Goal: Task Accomplishment & Management: Manage account settings

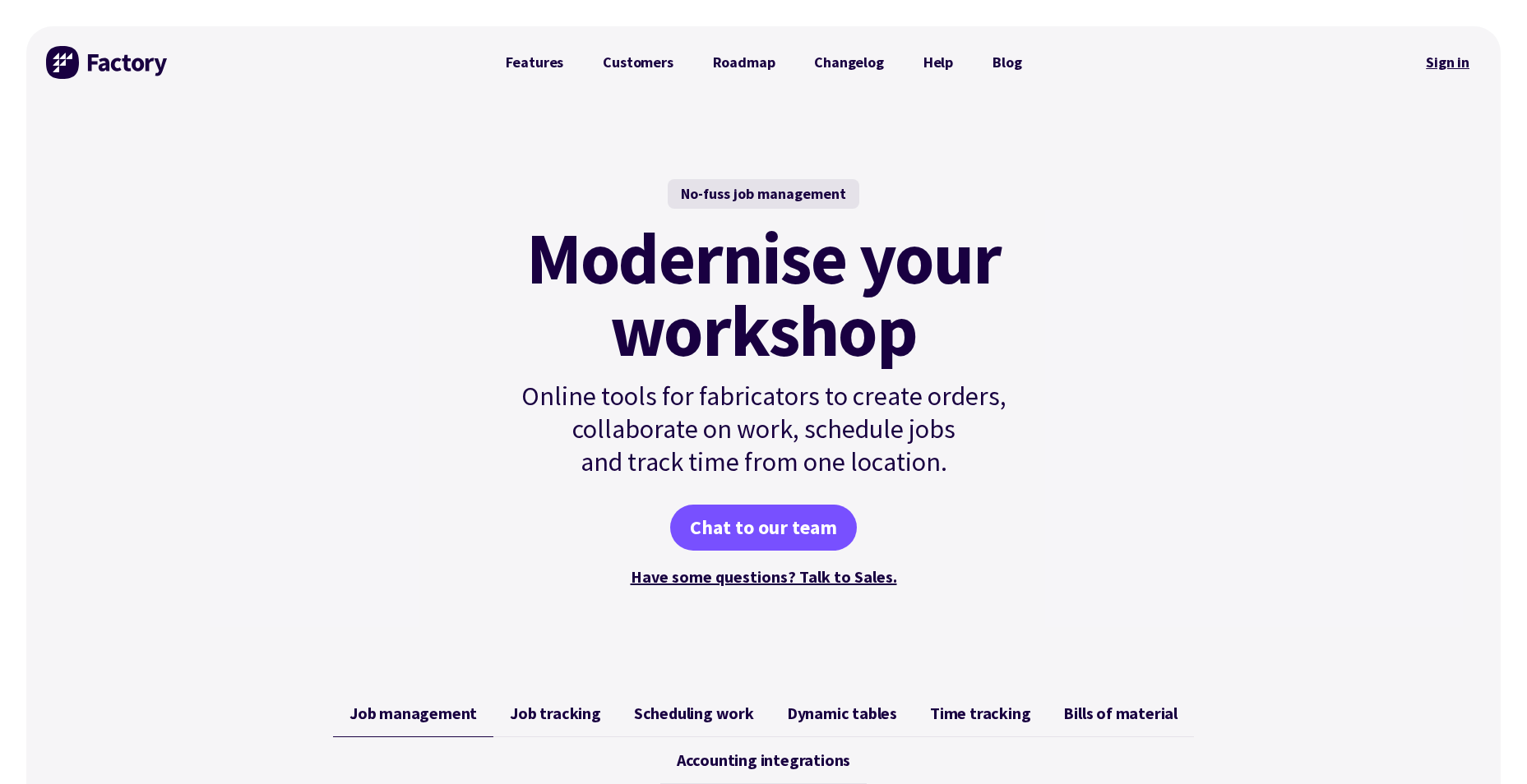
click at [1440, 66] on link "Sign in" at bounding box center [1447, 62] width 66 height 37
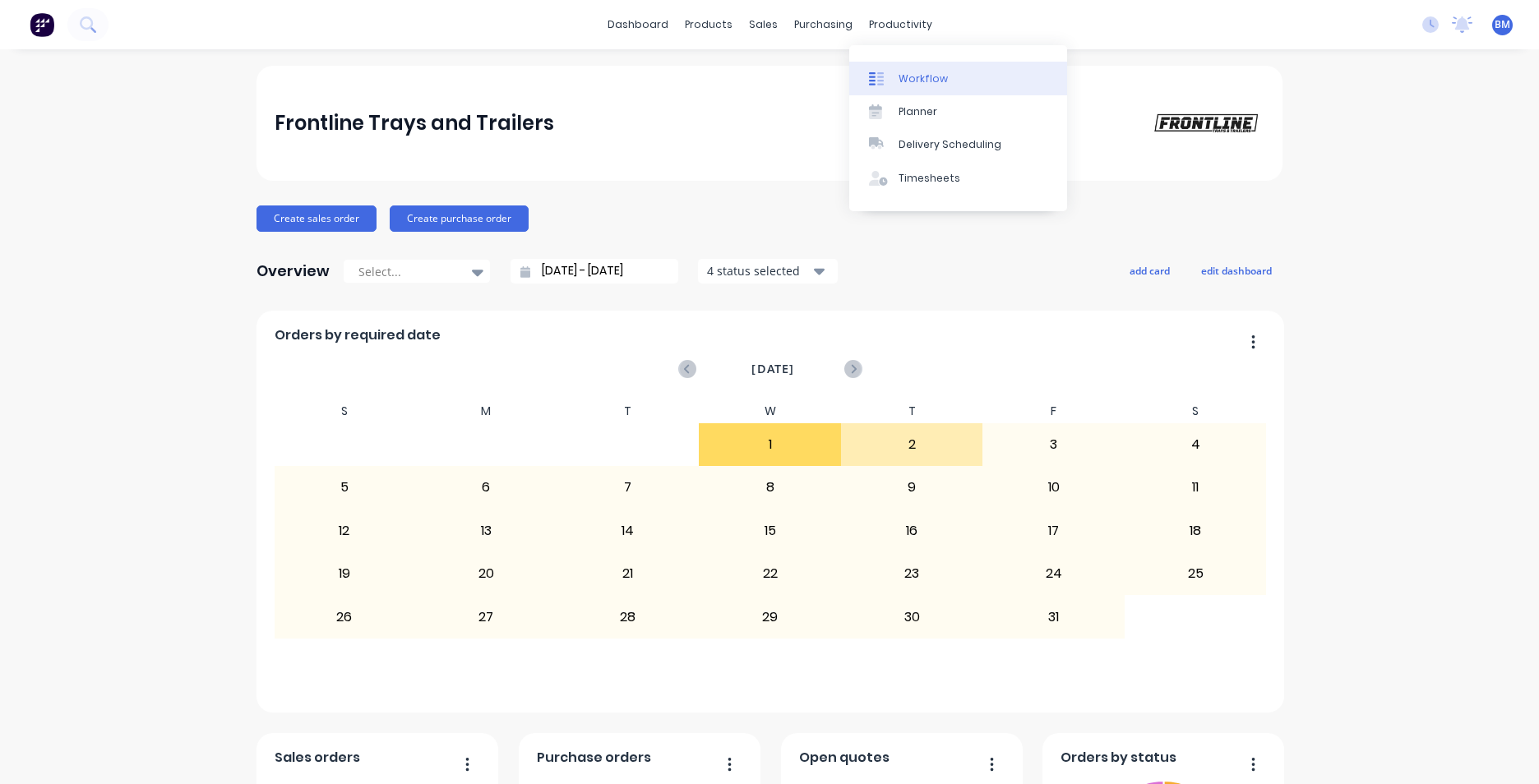
click at [900, 93] on link "Workflow" at bounding box center [958, 77] width 218 height 33
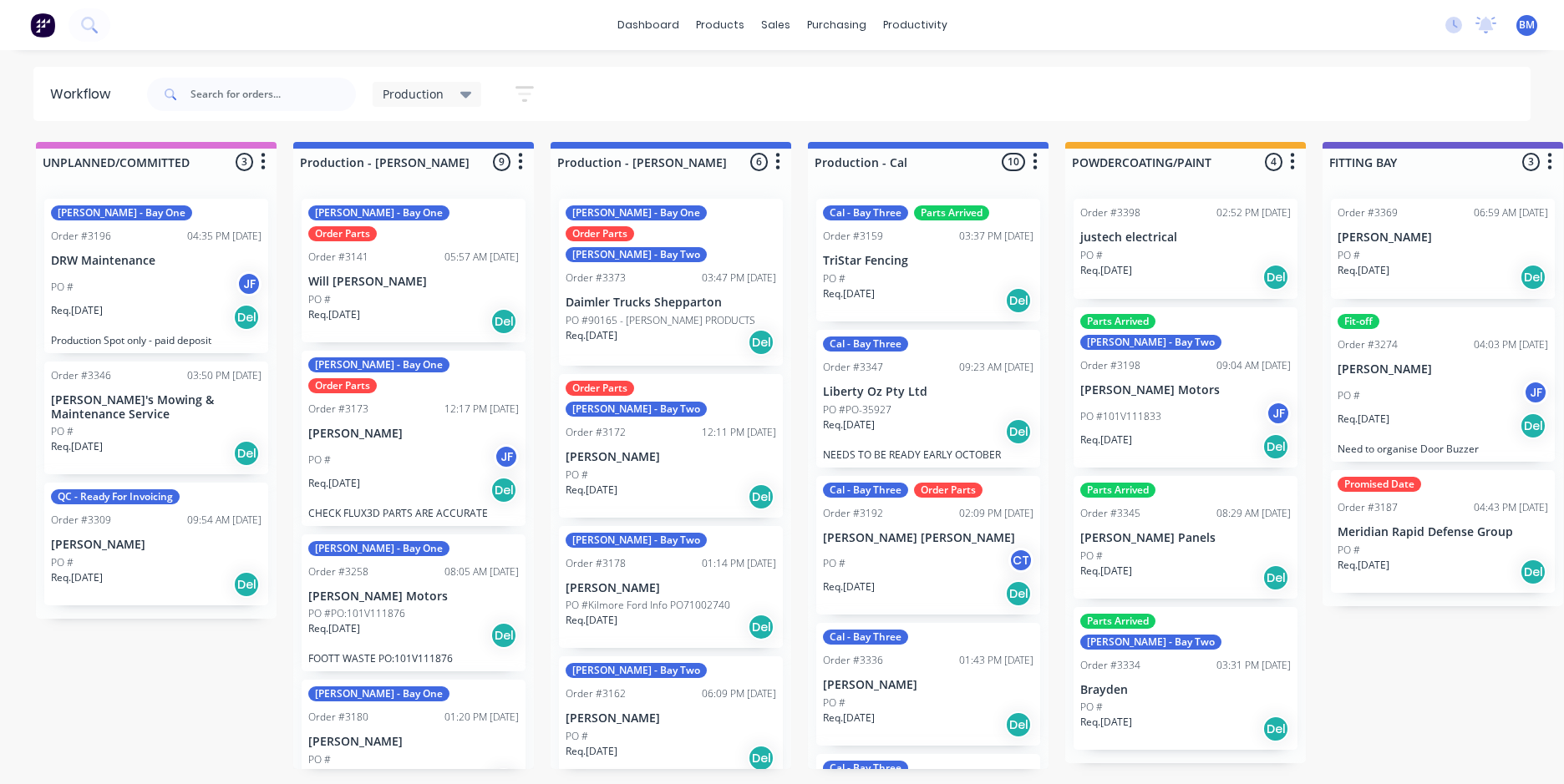
click at [159, 277] on div "PO # JF" at bounding box center [156, 287] width 210 height 32
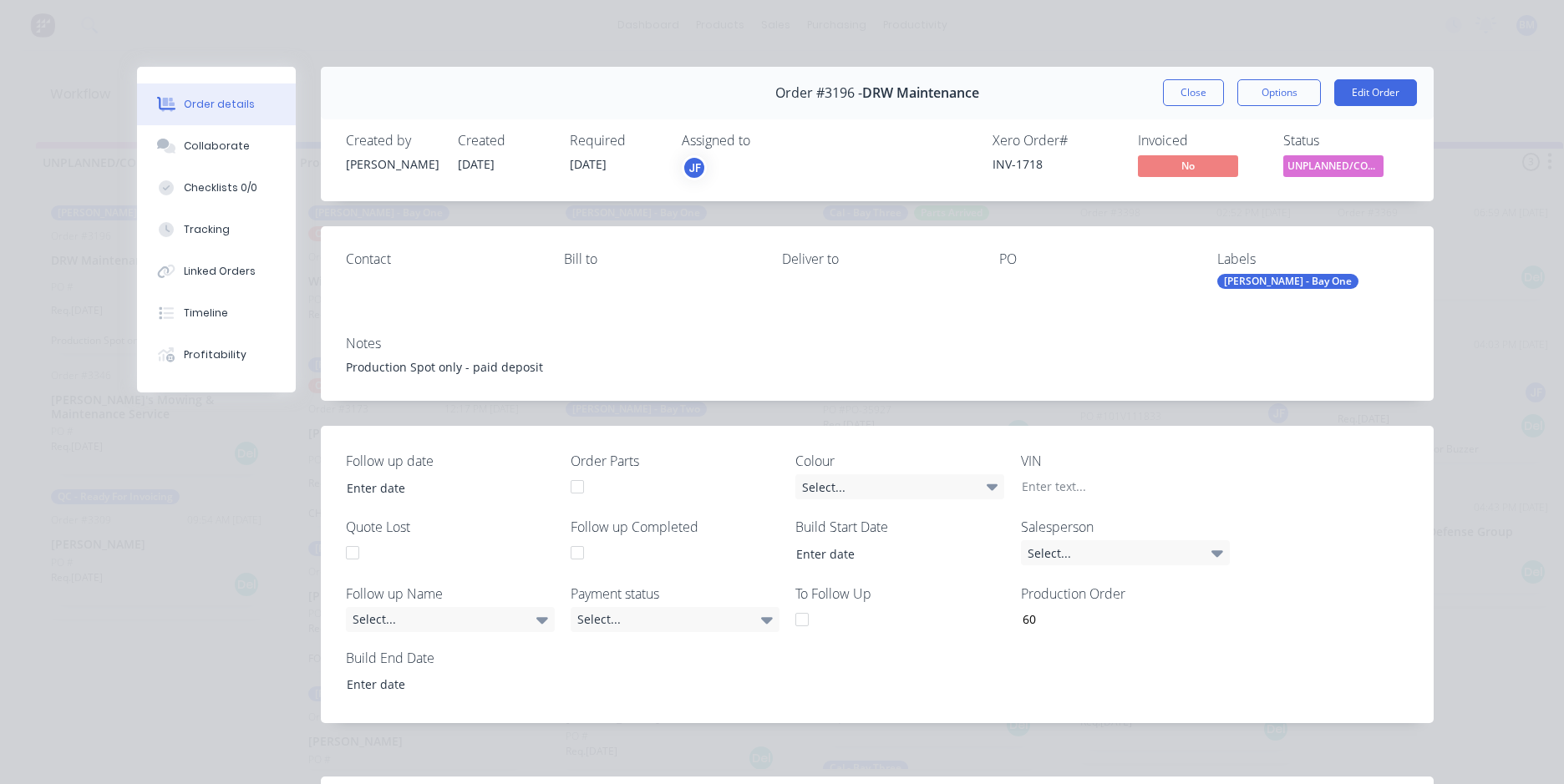
click at [1216, 106] on div "Order #3196 - DRW Maintenance Close Options Edit Order" at bounding box center [878, 93] width 1113 height 53
click at [1189, 96] on button "Close" at bounding box center [1194, 93] width 61 height 27
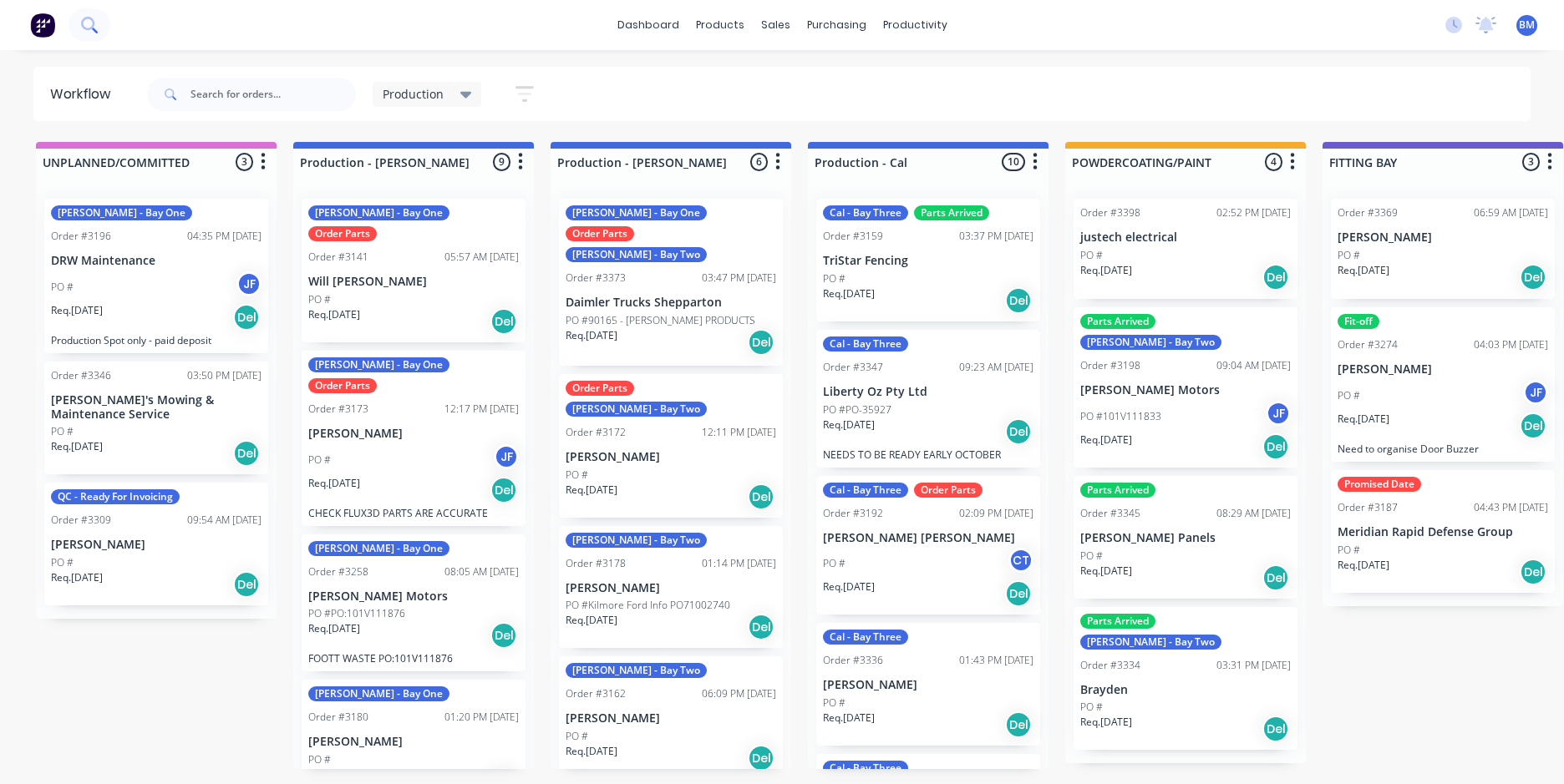
click at [91, 27] on icon at bounding box center [89, 24] width 16 height 16
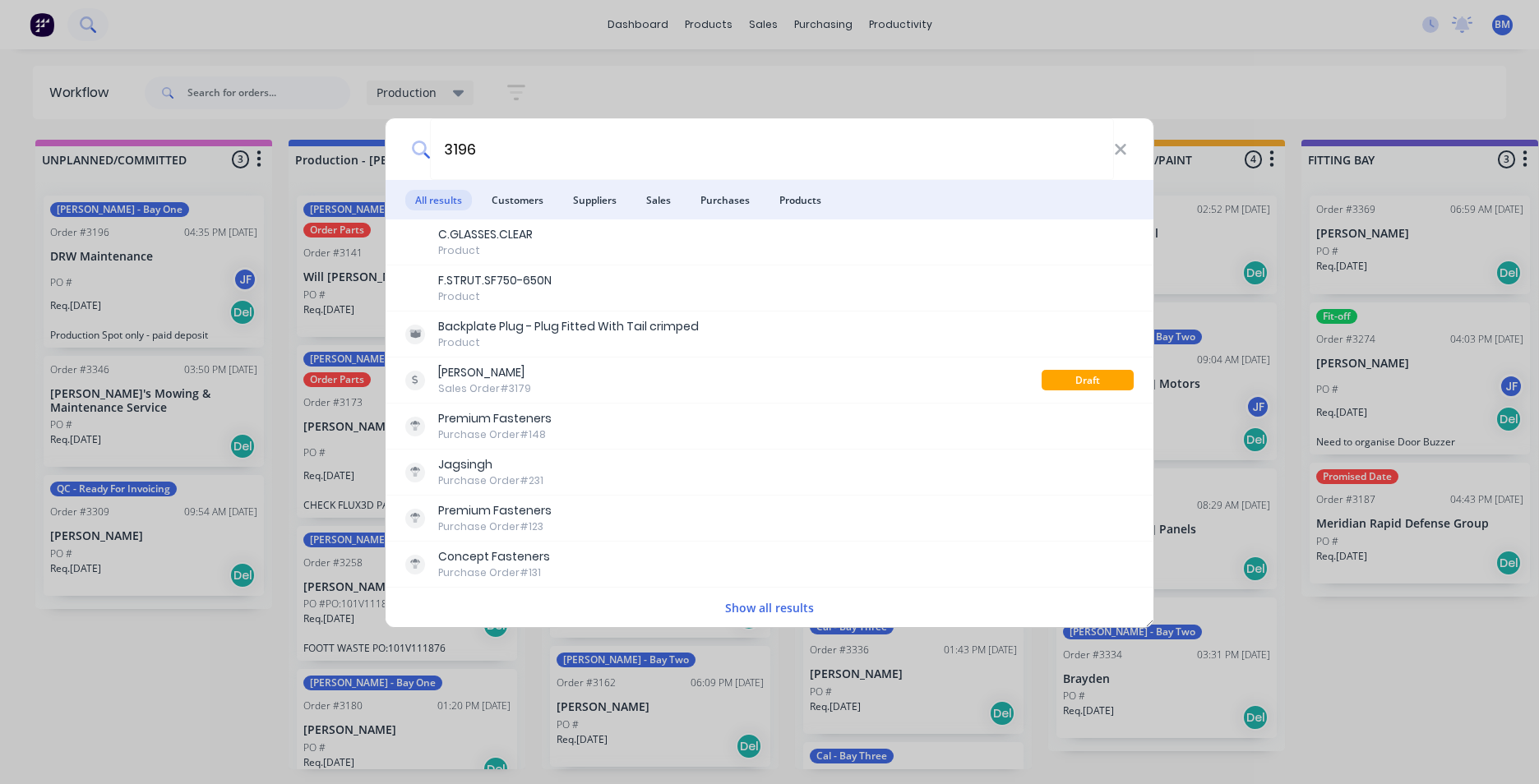
type input "3196"
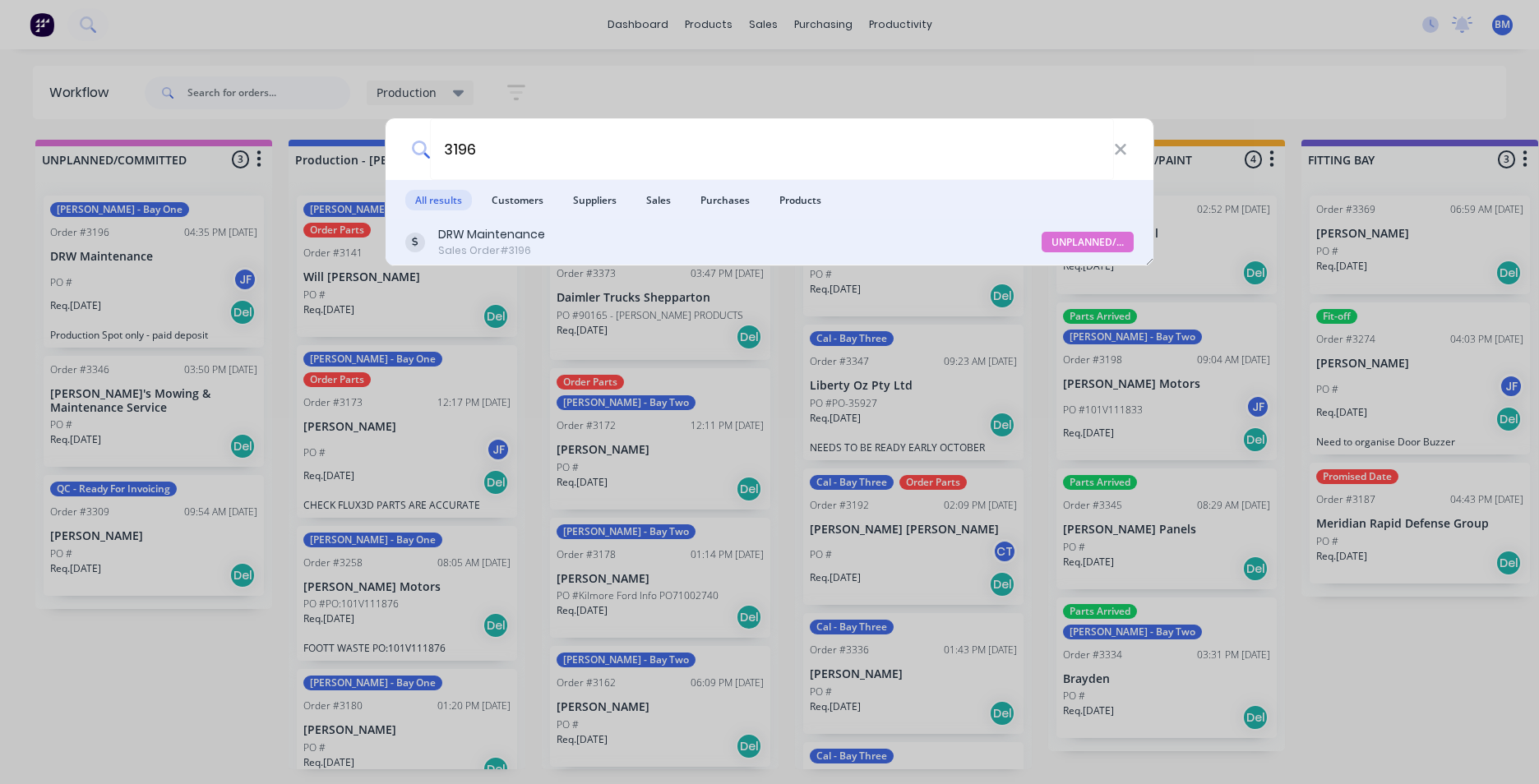
click at [574, 255] on div "DRW Maintenance Sales Order #3196" at bounding box center [723, 242] width 636 height 32
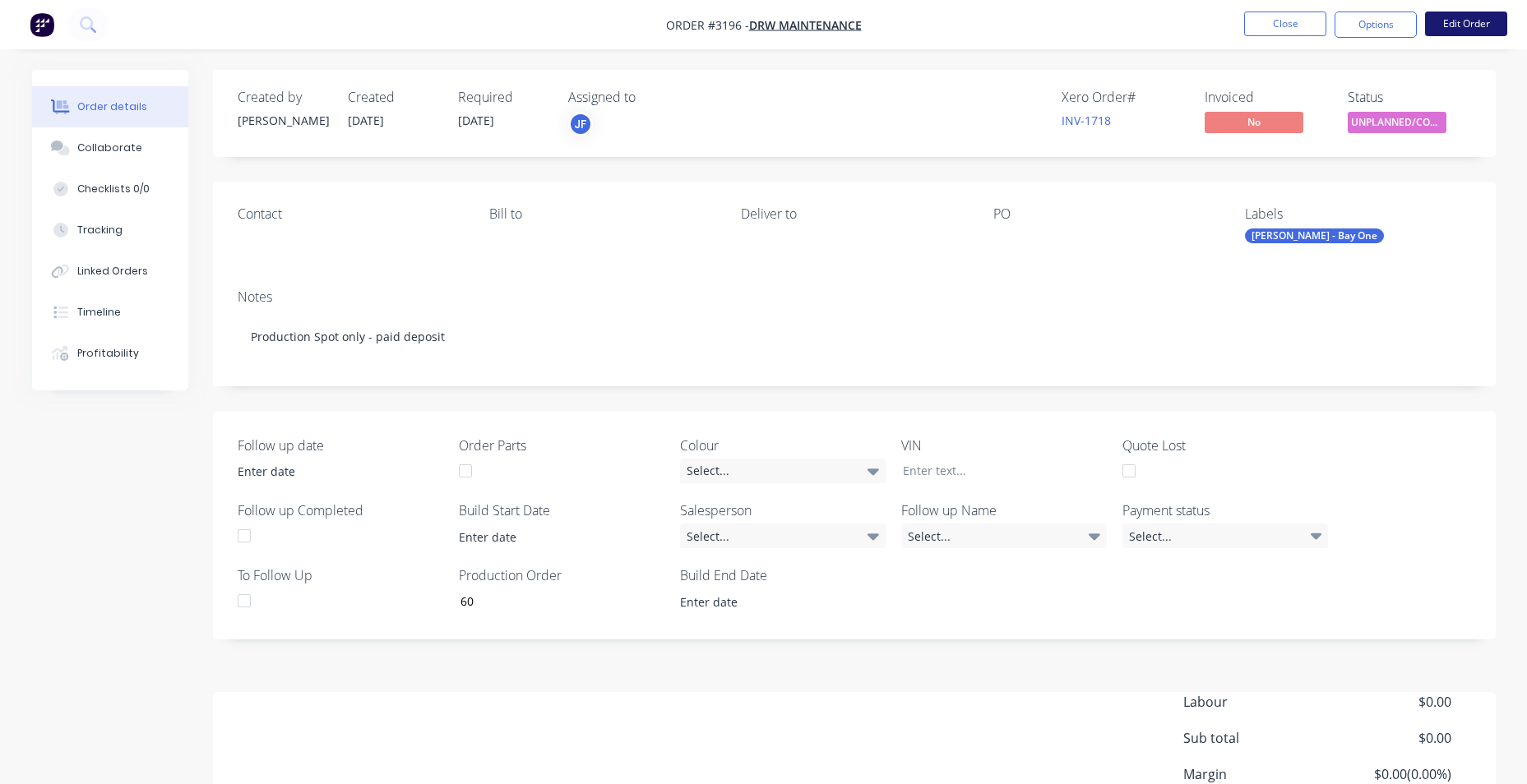
click at [1472, 28] on button "Edit Order" at bounding box center [1466, 24] width 83 height 25
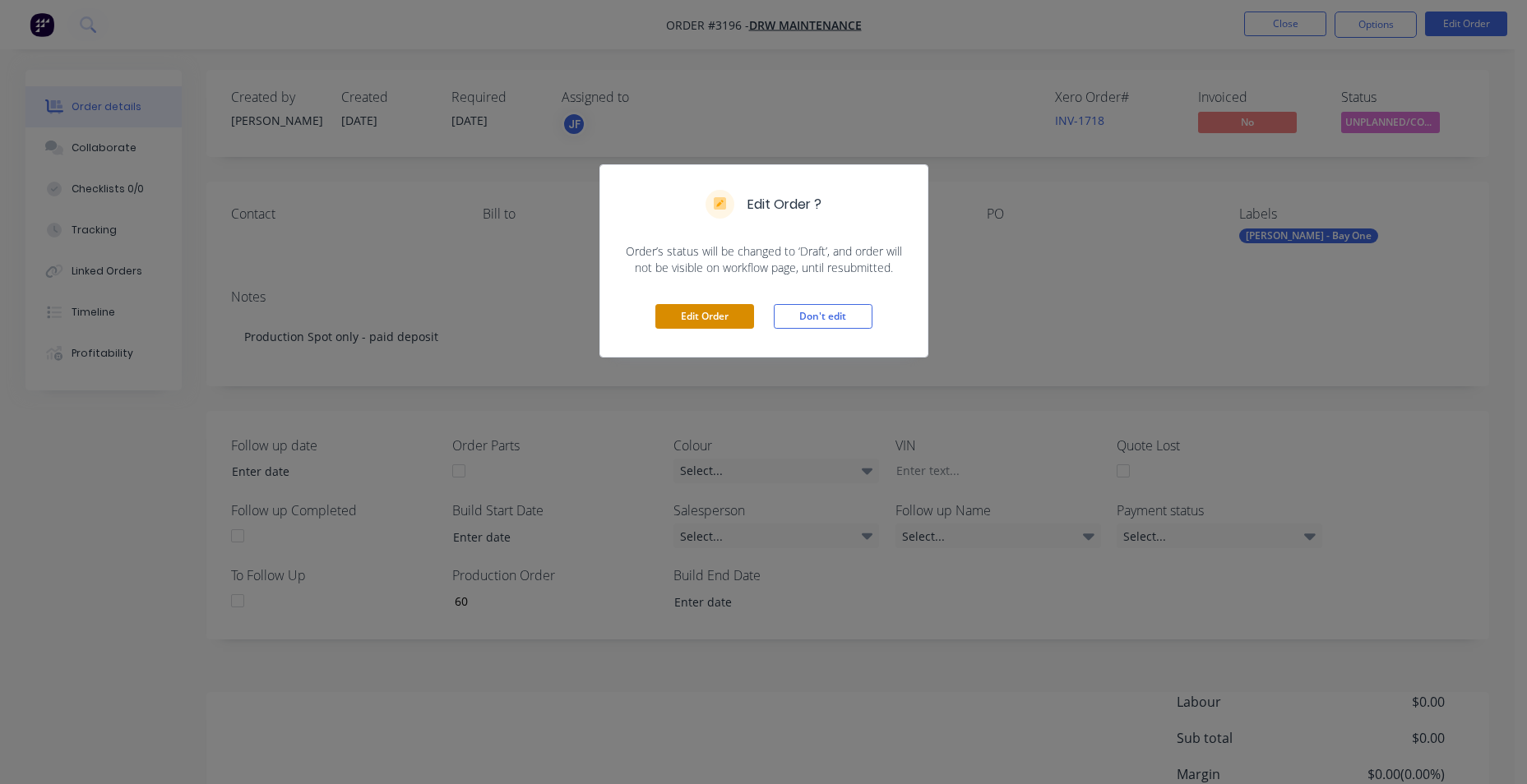
click at [713, 312] on button "Edit Order" at bounding box center [704, 316] width 99 height 25
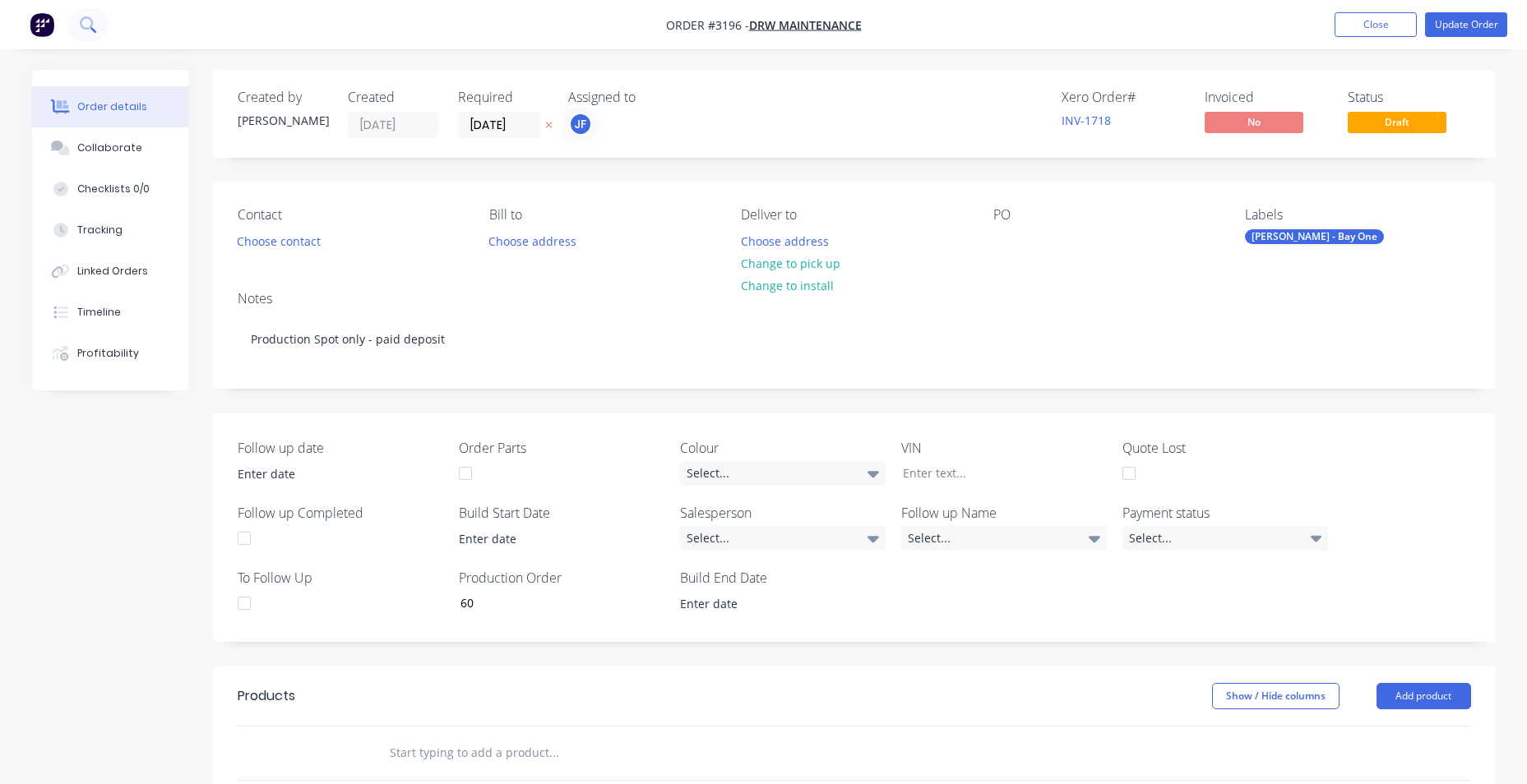
click at [90, 19] on icon at bounding box center [86, 22] width 13 height 13
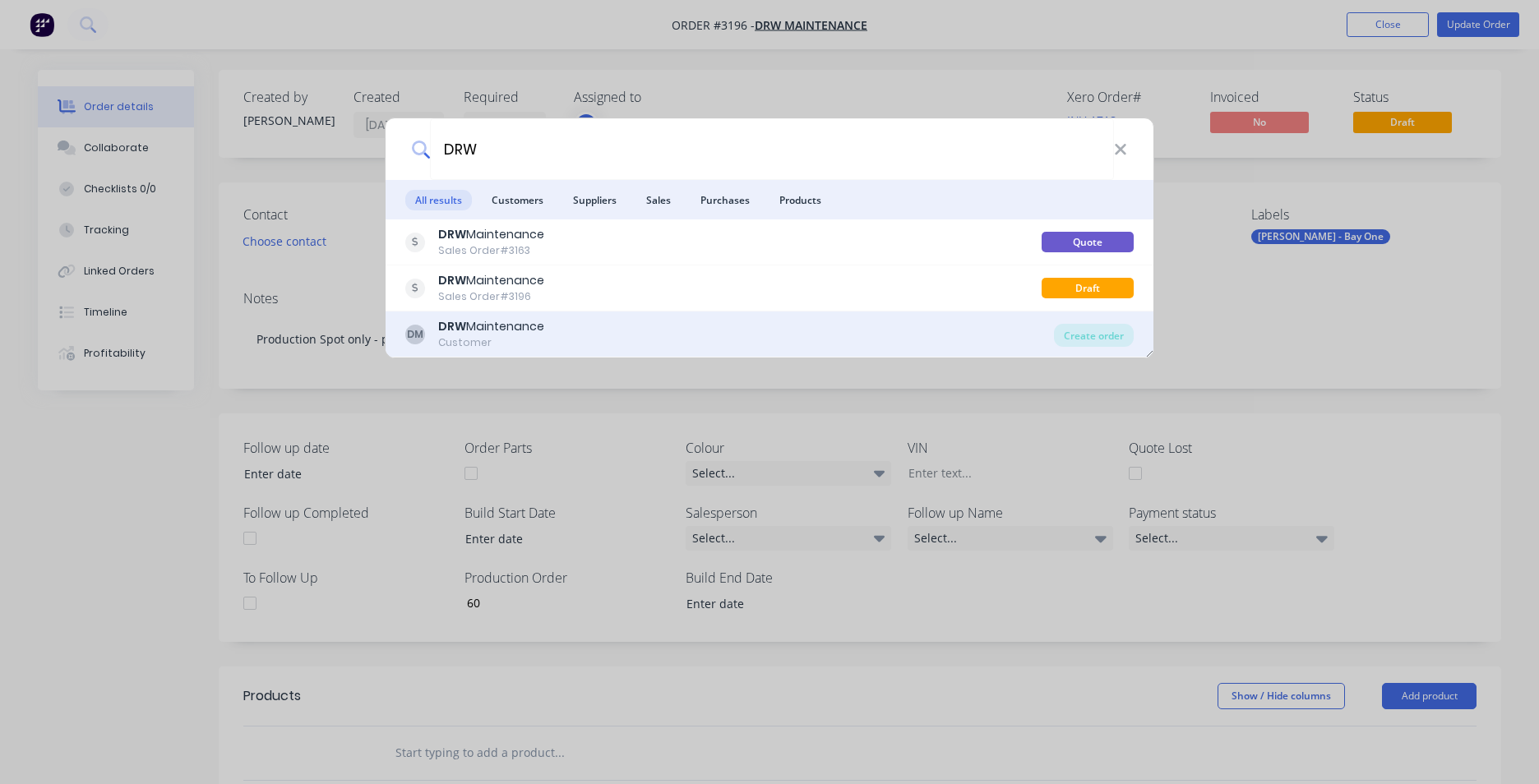
type input "DRW"
click at [582, 336] on div "DM DRW Maintenance Customer" at bounding box center [730, 335] width 649 height 32
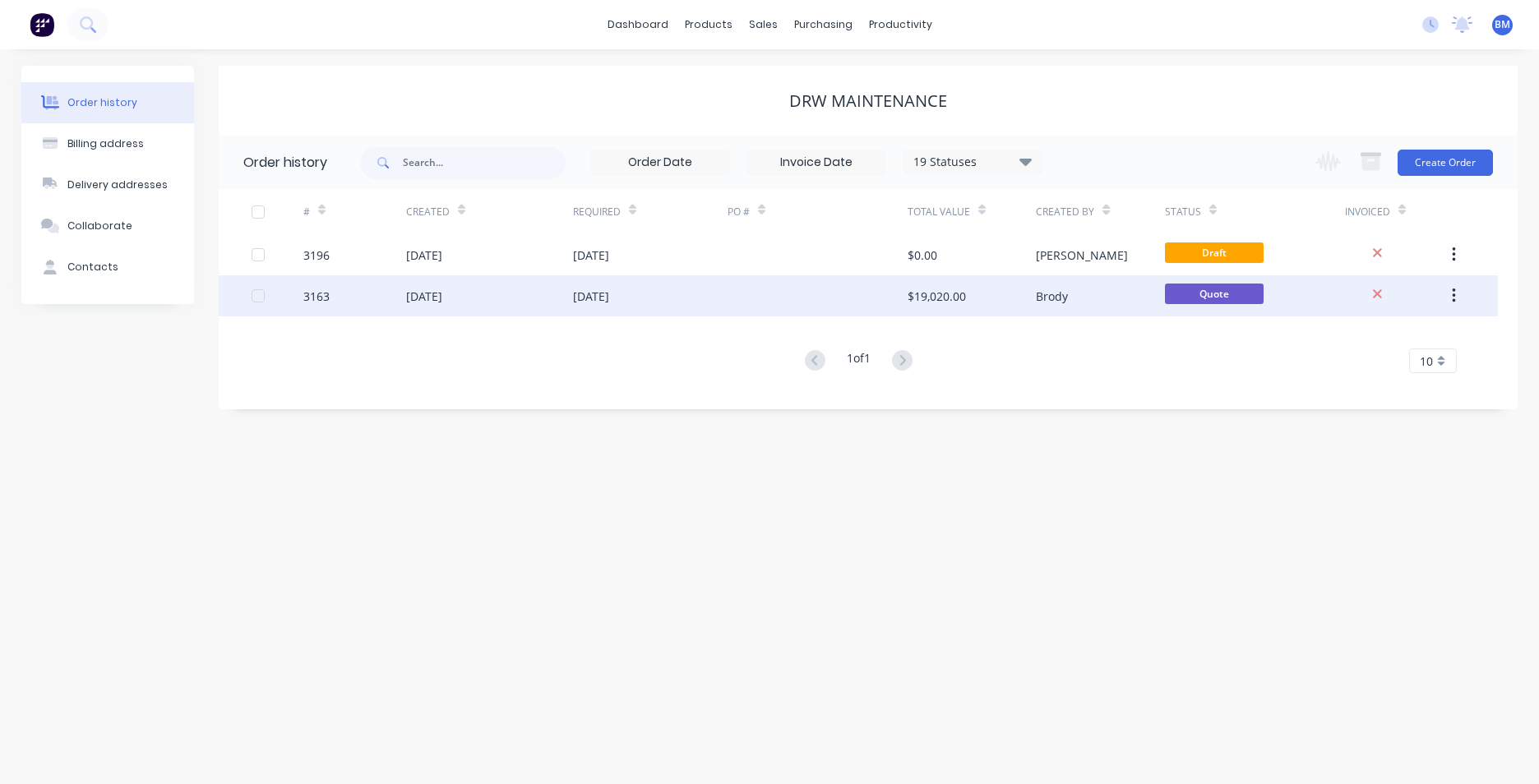
click at [576, 292] on div "05 Aug 2025" at bounding box center [591, 296] width 36 height 17
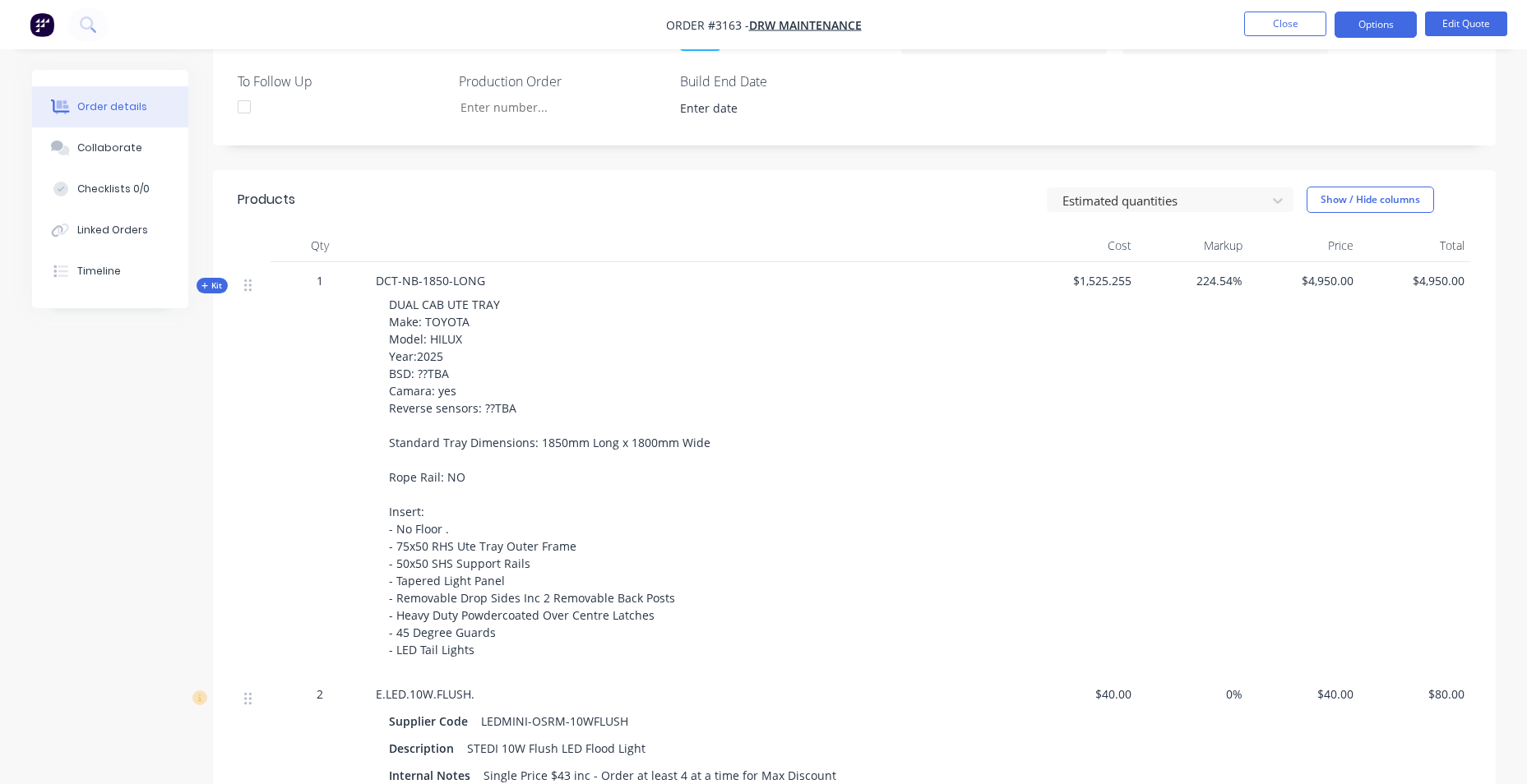
scroll to position [493, 0]
click at [97, 276] on div "Timeline" at bounding box center [99, 271] width 43 height 14
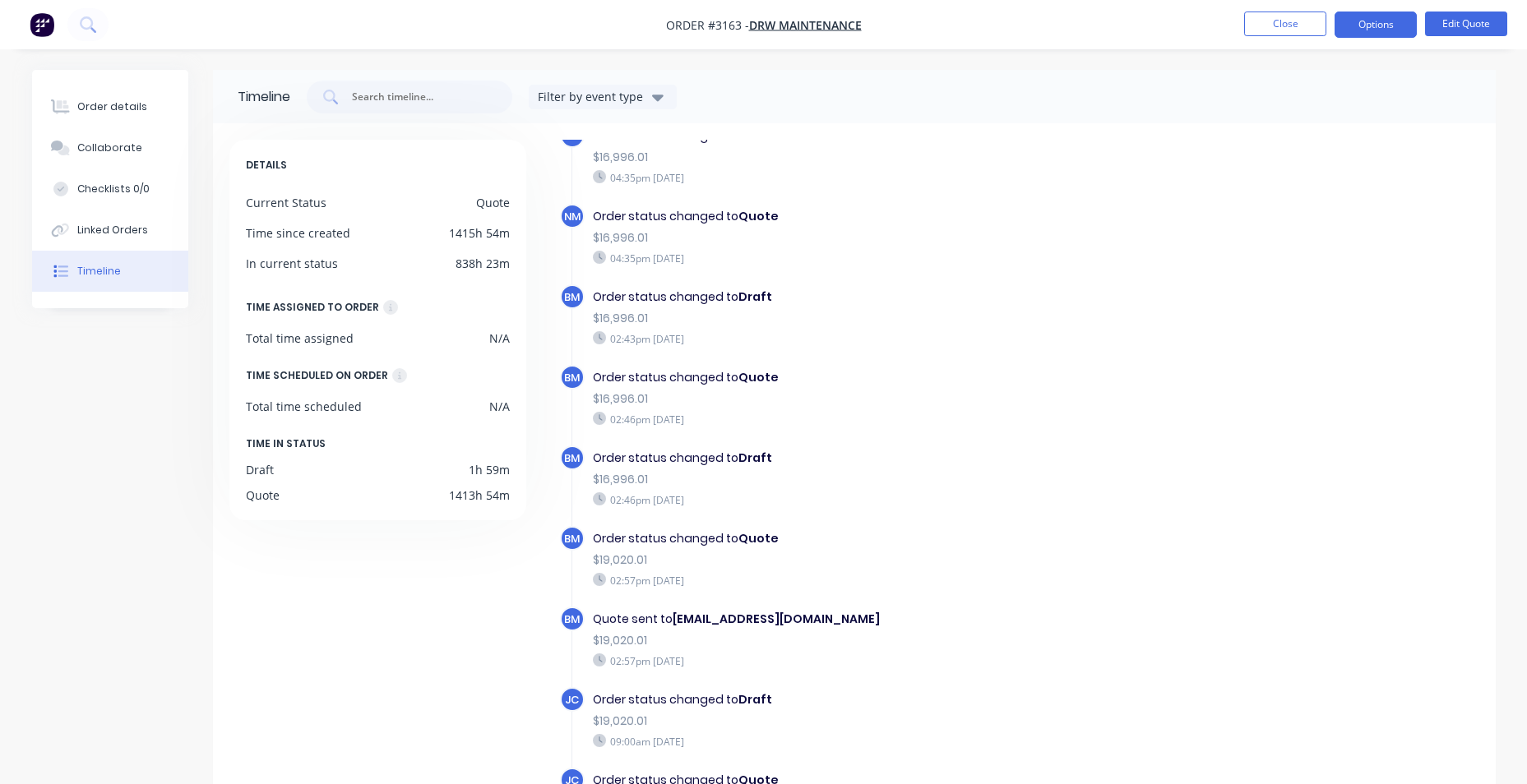
scroll to position [339, 0]
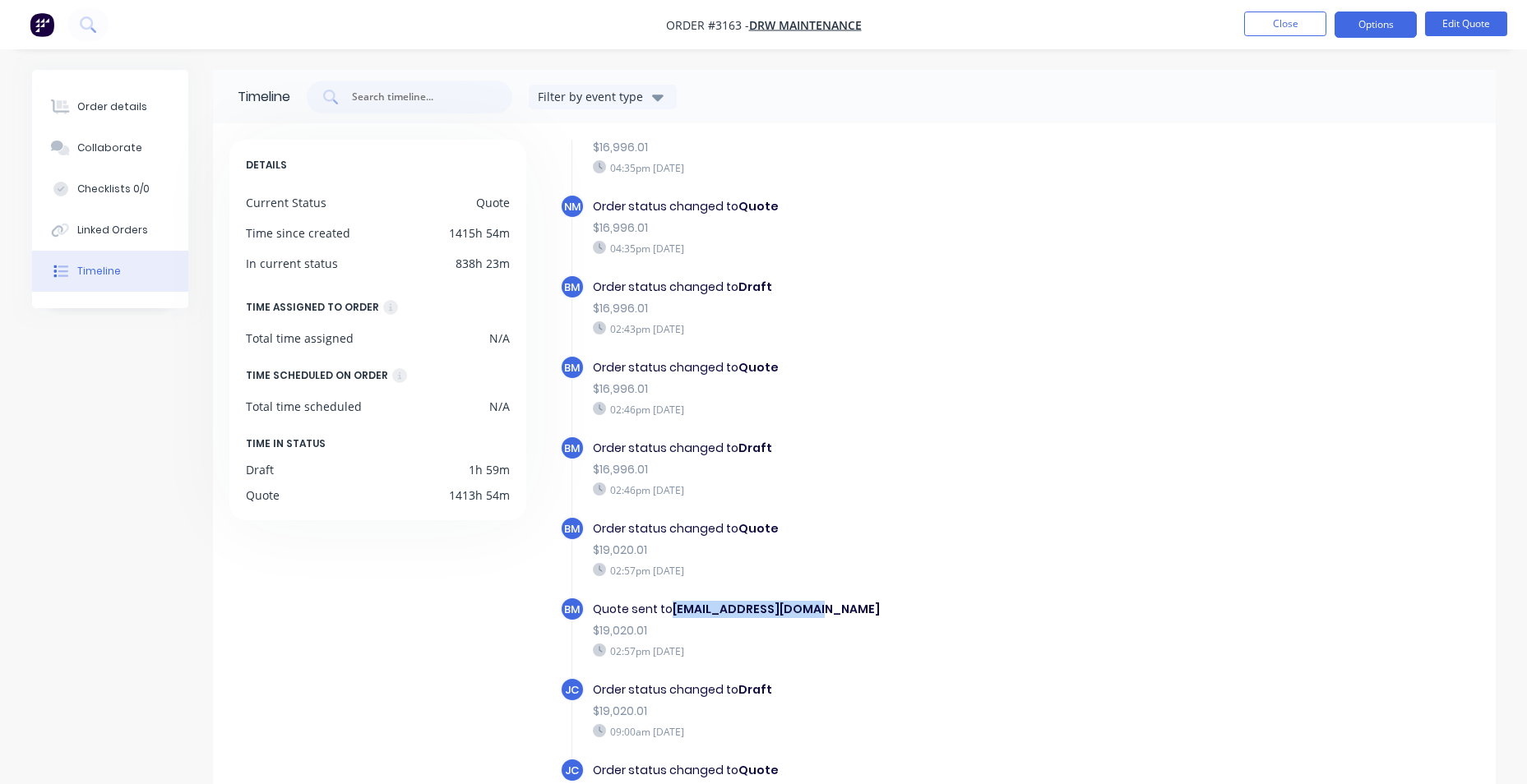
drag, startPoint x: 814, startPoint y: 611, endPoint x: 675, endPoint y: 609, distance: 139.0
click at [675, 609] on b "watto2011@hotmail.com" at bounding box center [776, 609] width 207 height 16
copy b "watto2011@hotmail.com"
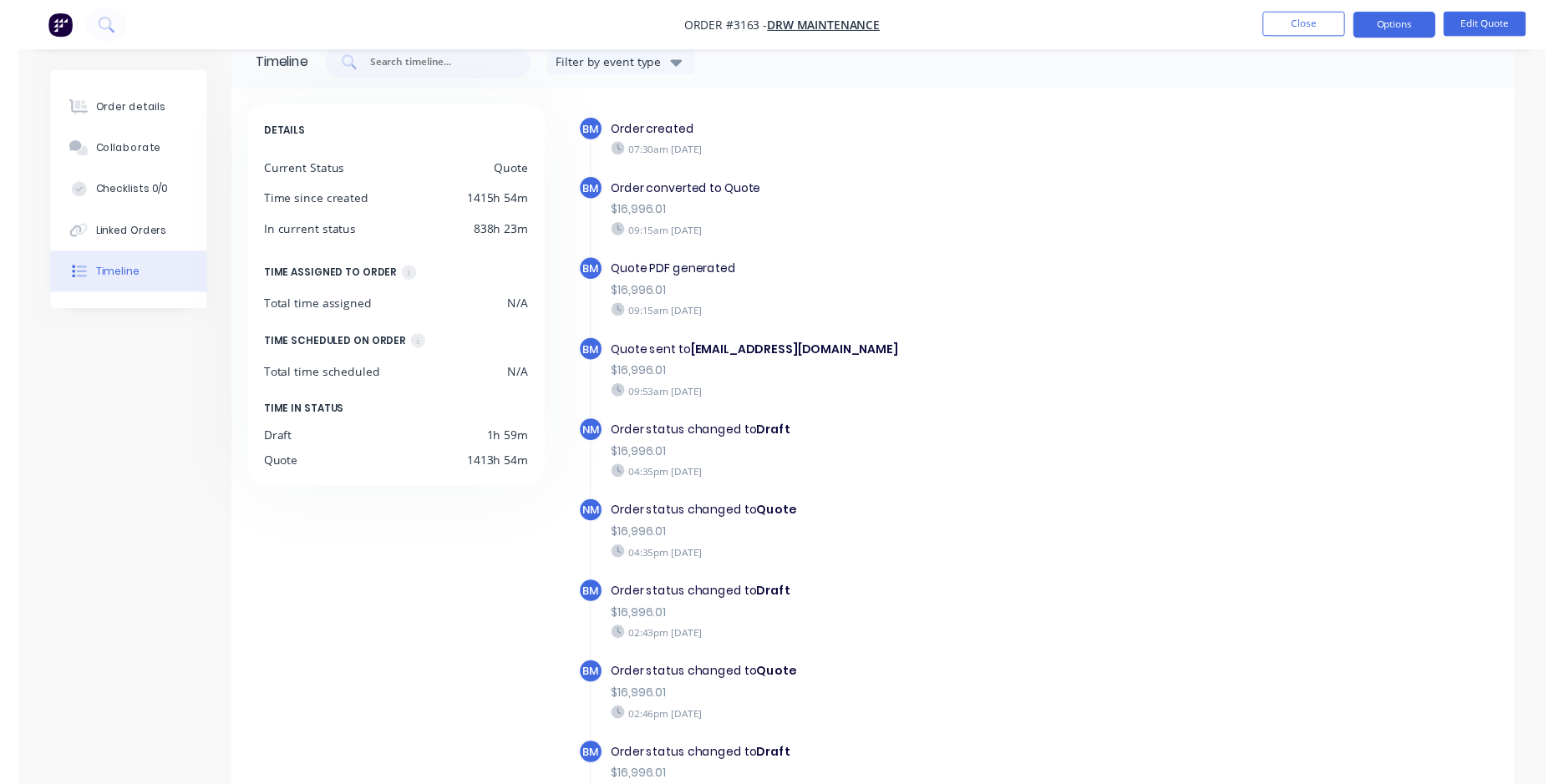
scroll to position [0, 0]
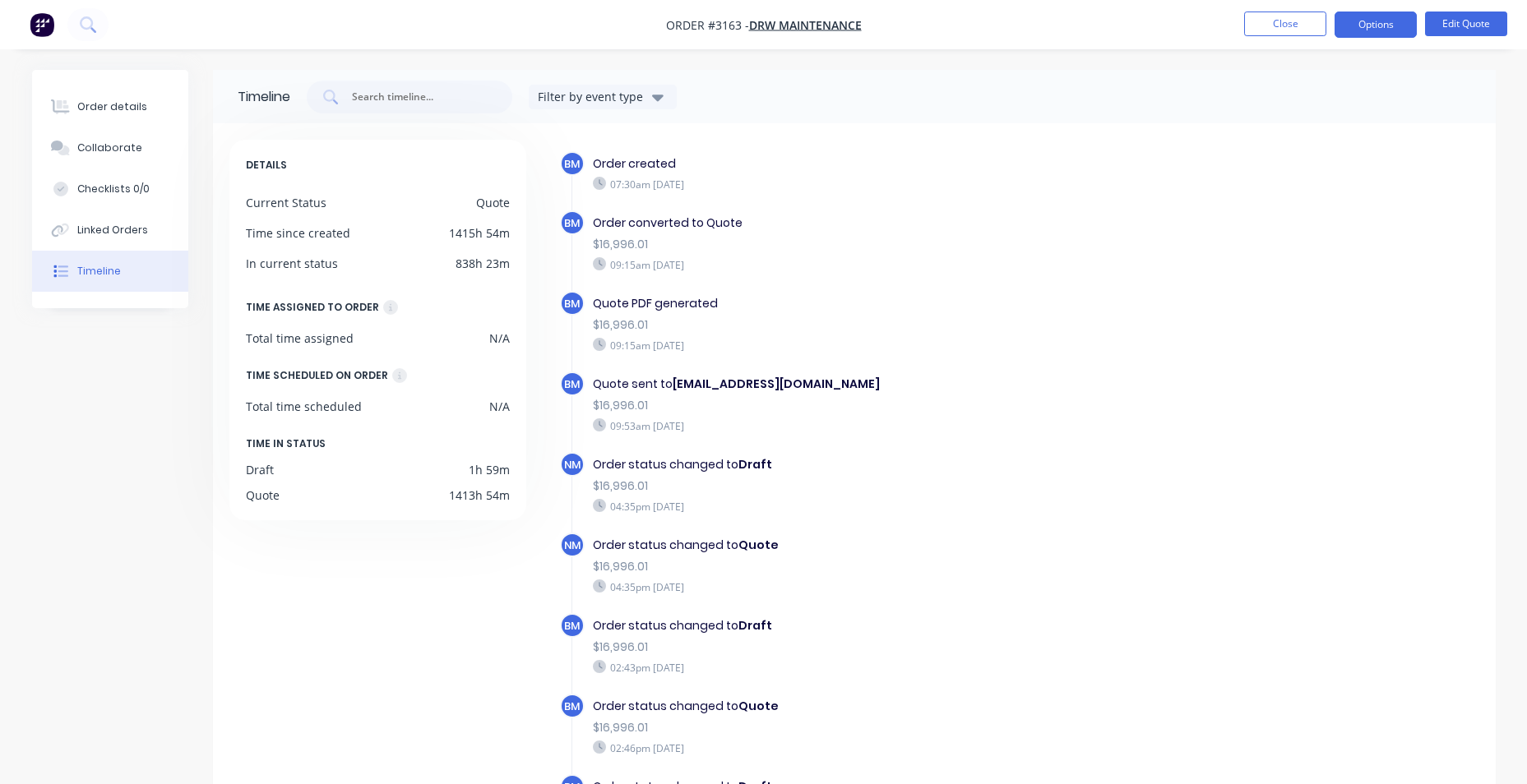
click at [24, 24] on nav "Order #3163 - DRW Maintenance Close Options Edit Quote" at bounding box center [763, 25] width 1527 height 49
click at [32, 23] on button "button" at bounding box center [42, 25] width 35 height 26
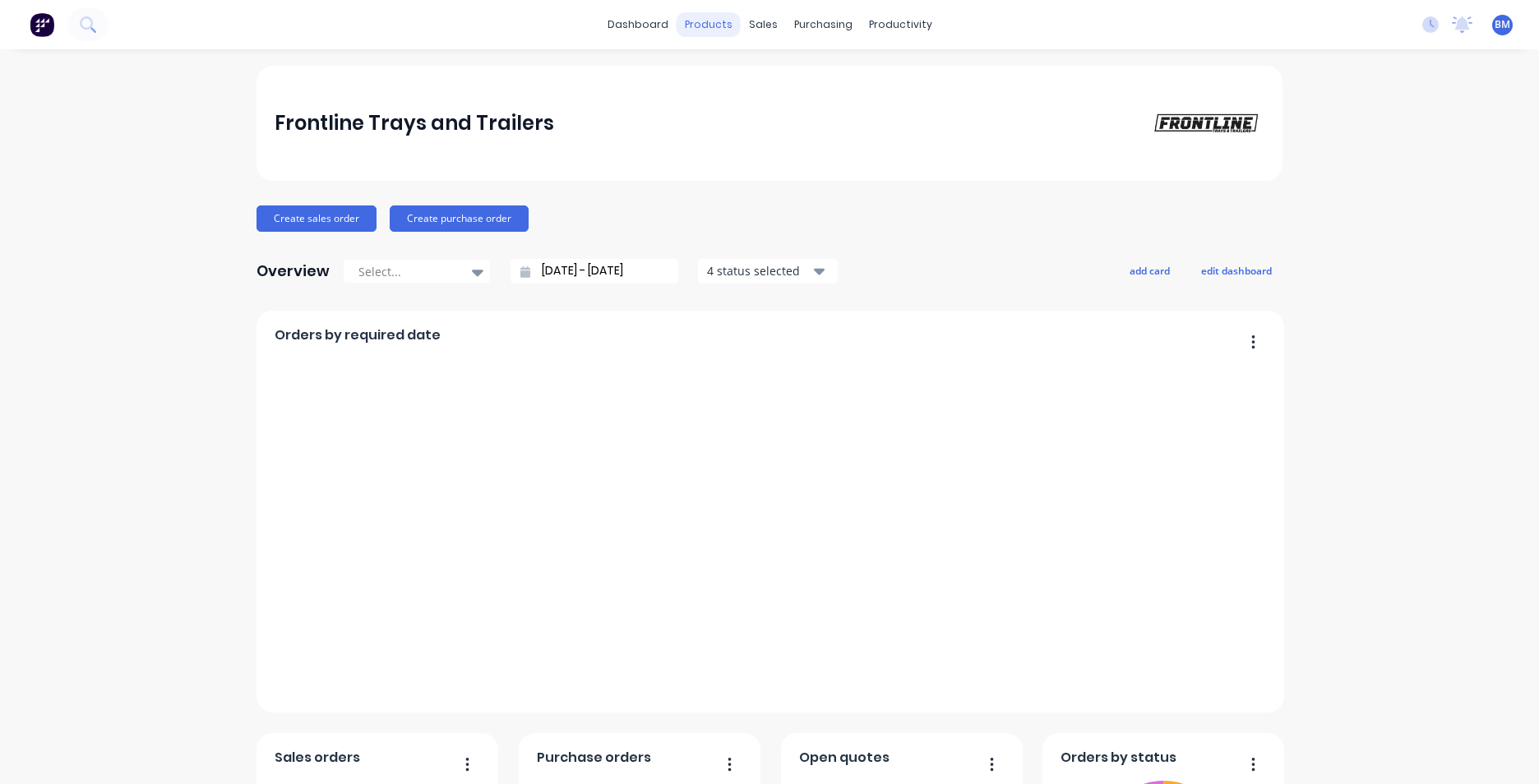
click at [711, 21] on div "products" at bounding box center [708, 24] width 64 height 25
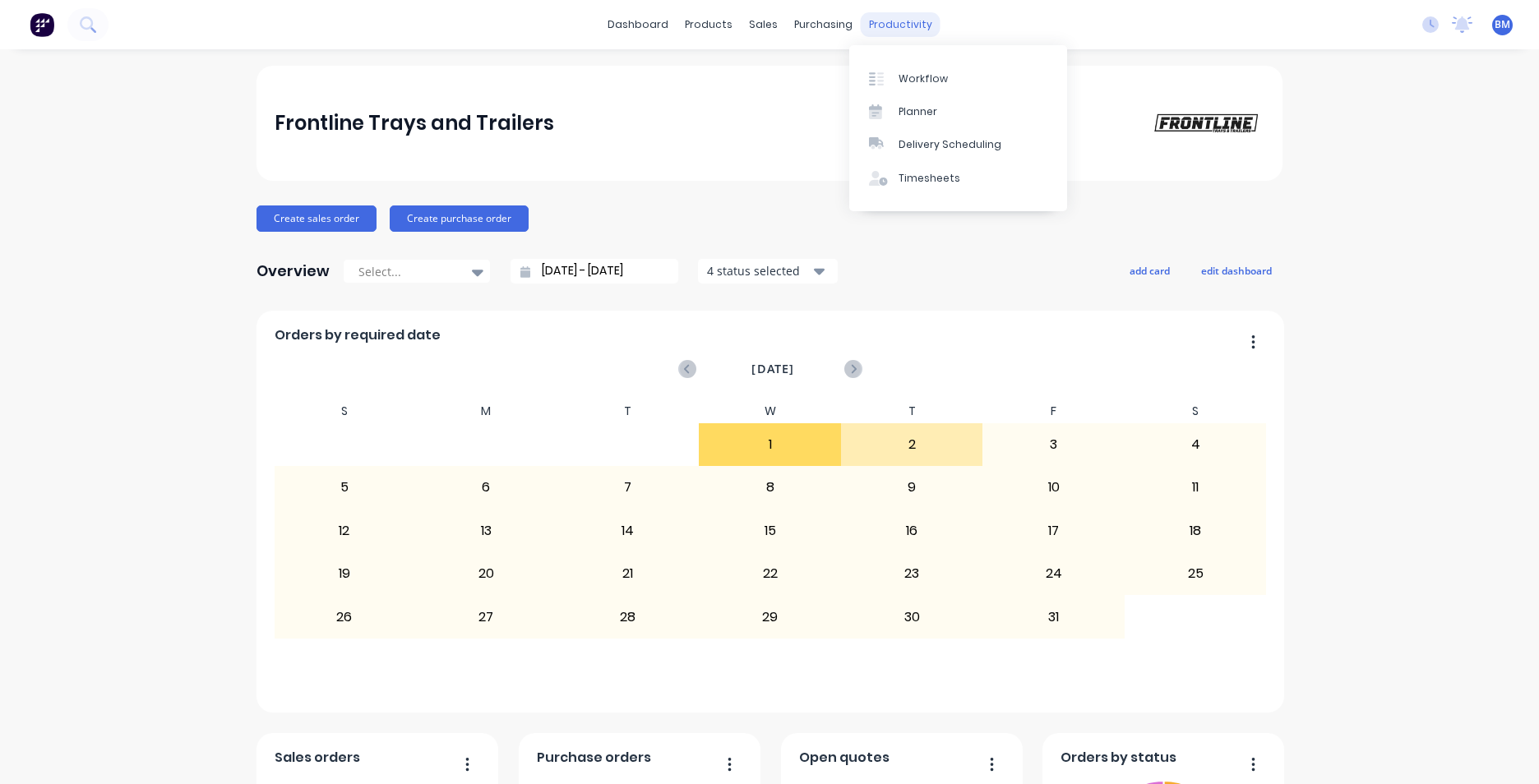
click at [892, 20] on div "productivity" at bounding box center [901, 24] width 80 height 25
click at [947, 87] on link "Workflow" at bounding box center [958, 77] width 218 height 33
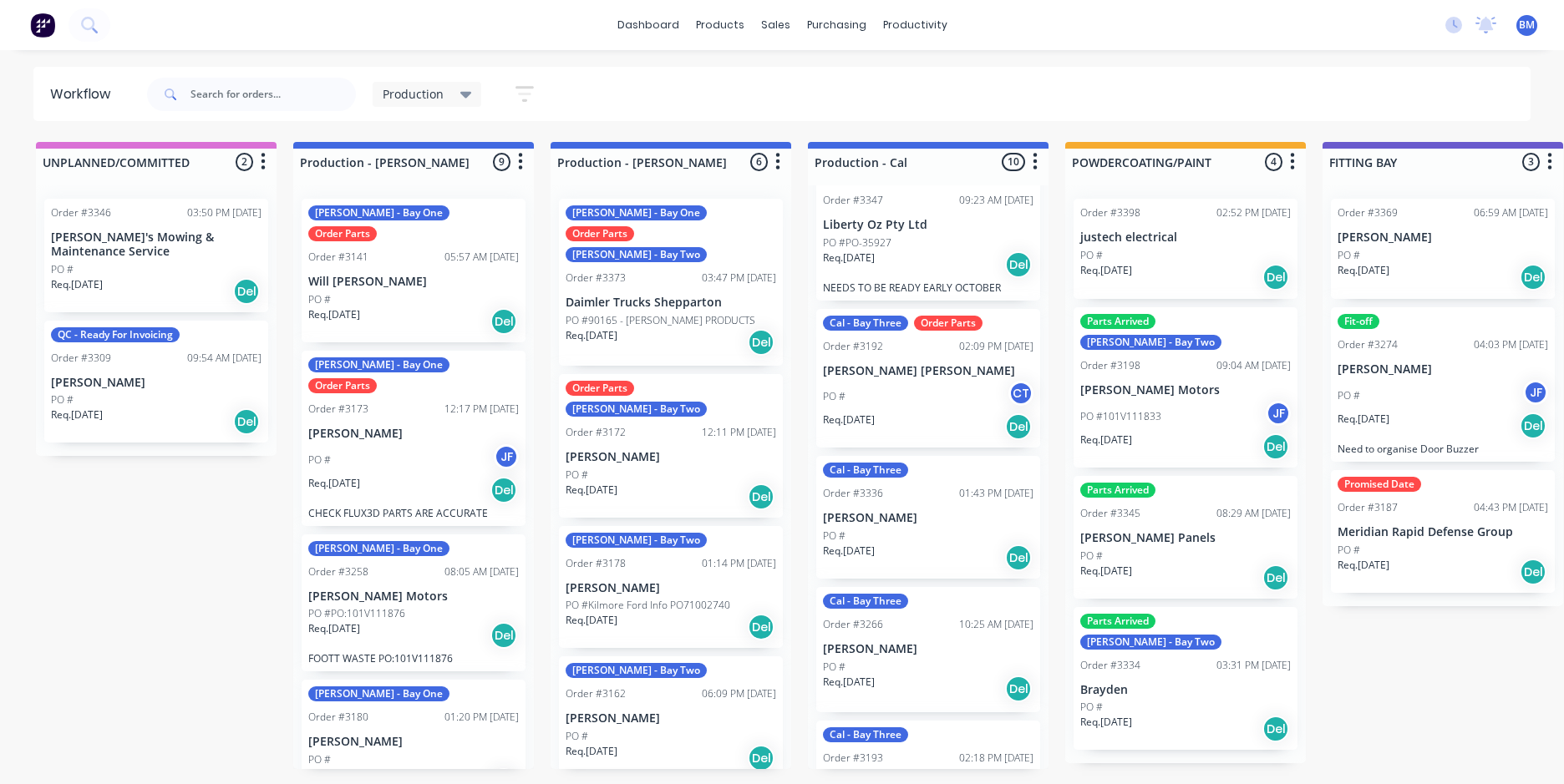
scroll to position [105, 0]
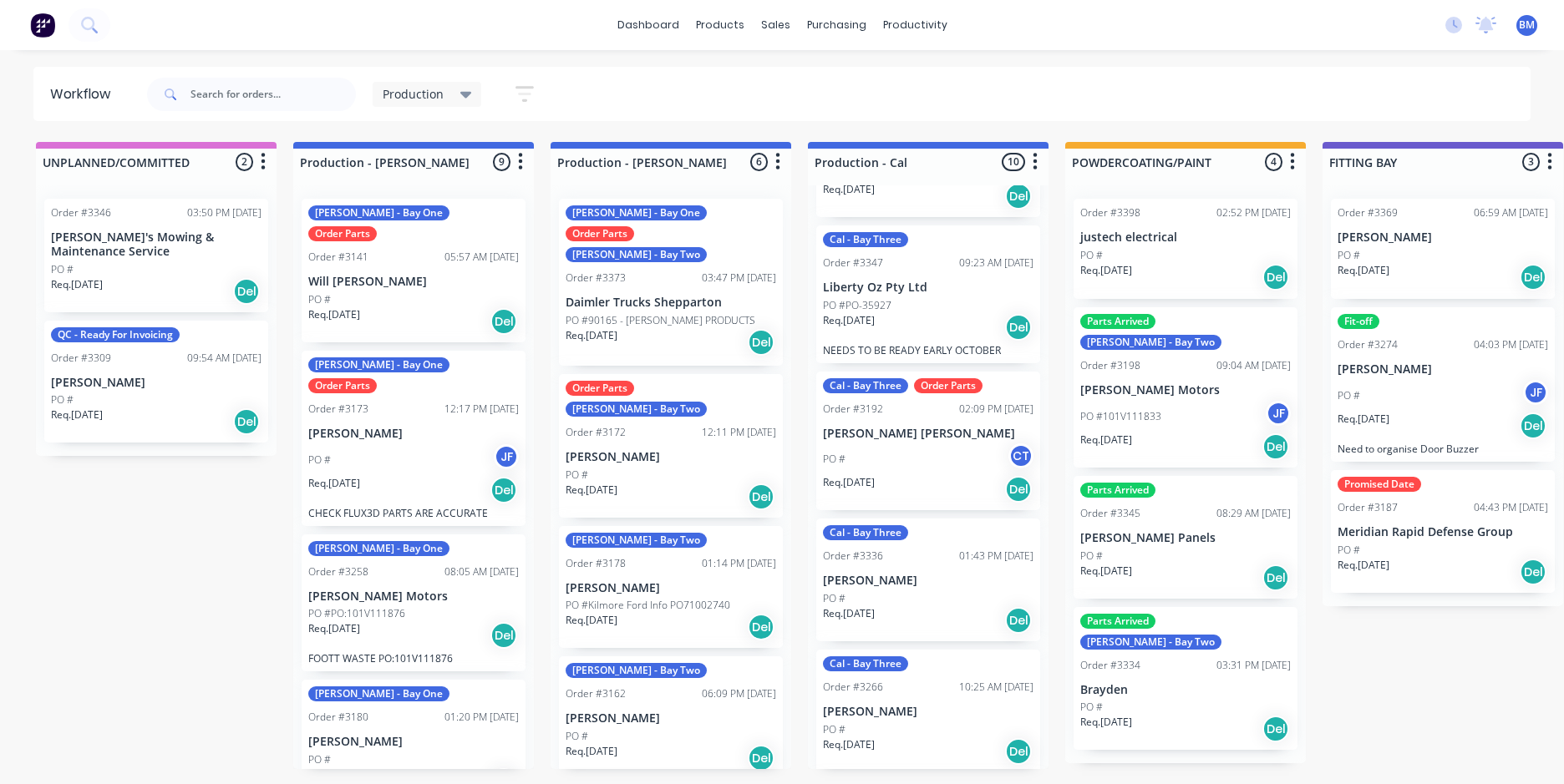
click at [943, 462] on div "Cal - Bay Three Parts Arrived Order #3159 03:37 PM 31/07/25 TriStar Fencing PO …" at bounding box center [928, 477] width 241 height 584
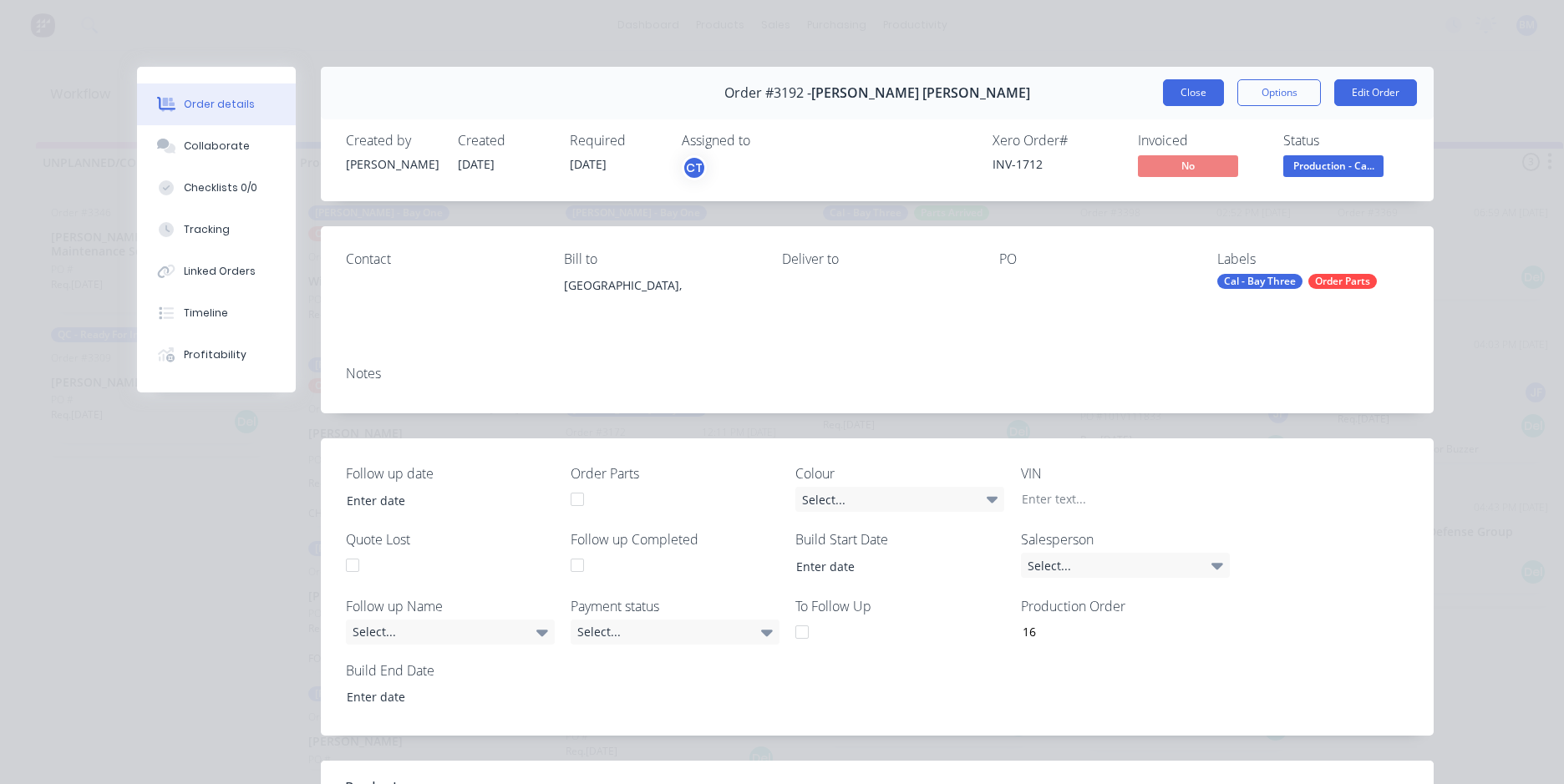
click at [1207, 100] on button "Close" at bounding box center [1194, 93] width 61 height 27
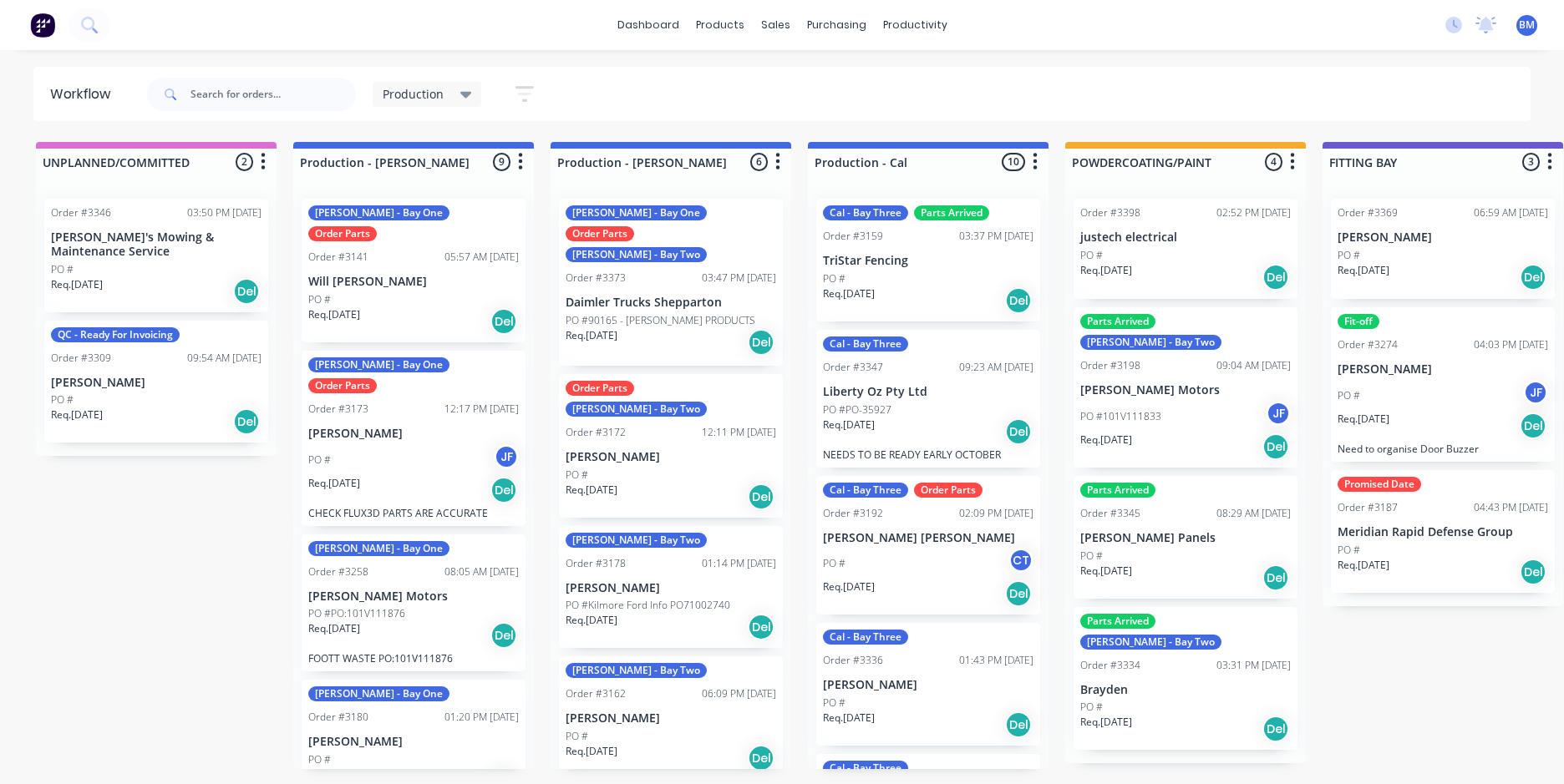
click at [1255, 86] on div "Production Save new view None edit Production (Default) edit Service View edit …" at bounding box center [837, 94] width 1387 height 50
